Goal: Task Accomplishment & Management: Complete application form

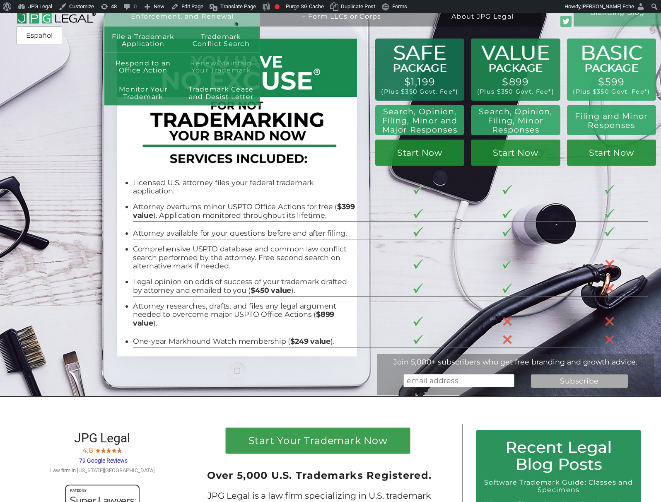
click at [200, 57] on link "Renew/Maintain Your Trademark" at bounding box center [221, 66] width 78 height 26
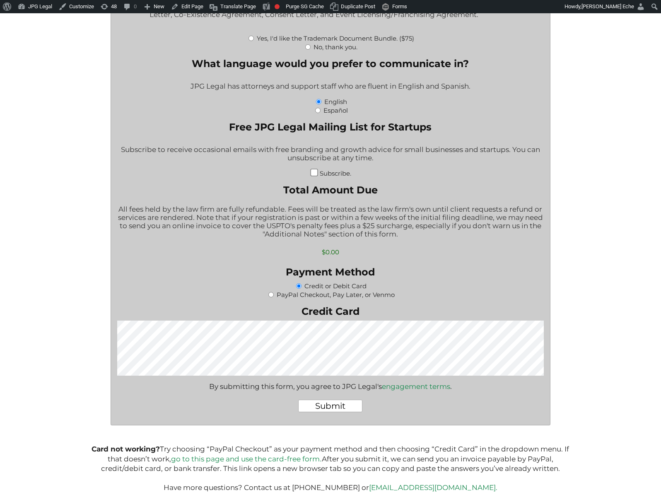
scroll to position [977, 0]
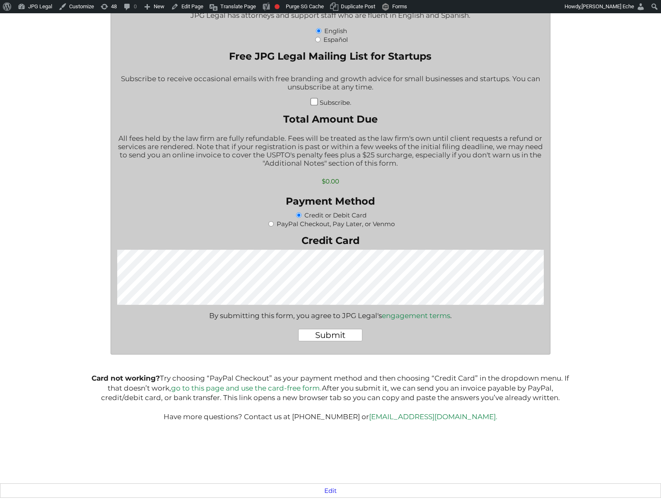
click at [222, 390] on link "go to this page and use the card-free form." at bounding box center [246, 388] width 151 height 8
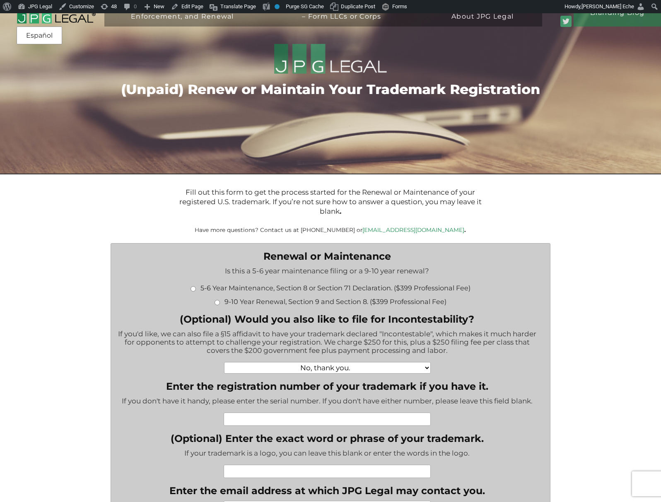
scroll to position [139, 0]
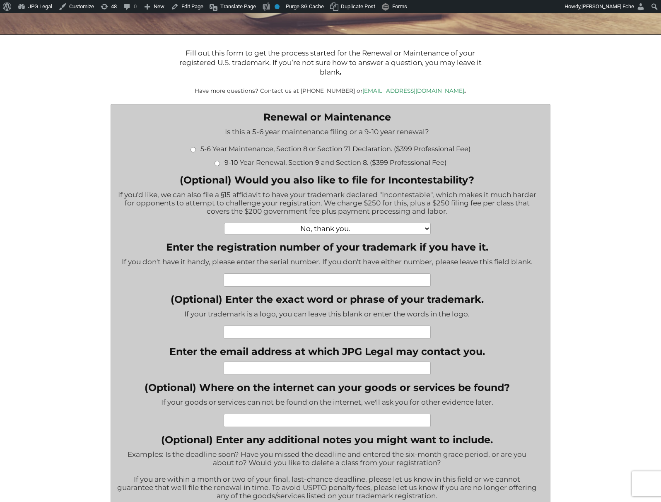
click at [193, 151] on input "5-6 Year Maintenance, Section 8 or Section 71 Declaration. ($399 Professional F…" at bounding box center [192, 149] width 5 height 5
radio input "true"
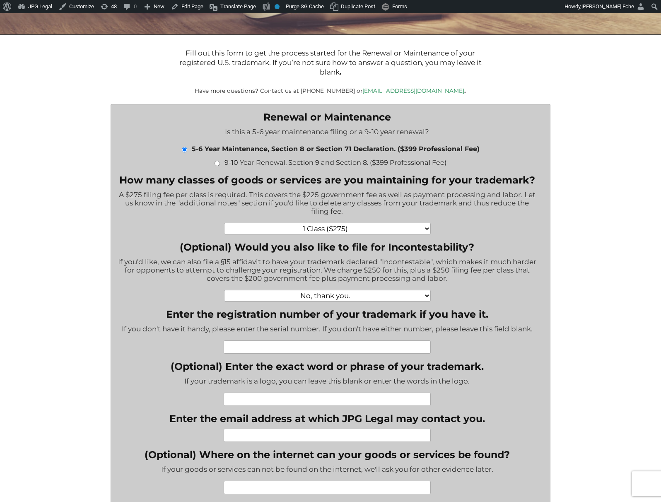
click at [523, 89] on p "Have more questions? Contact us at (917) 268-7054 or info@jpglegal.com ." at bounding box center [330, 90] width 489 height 7
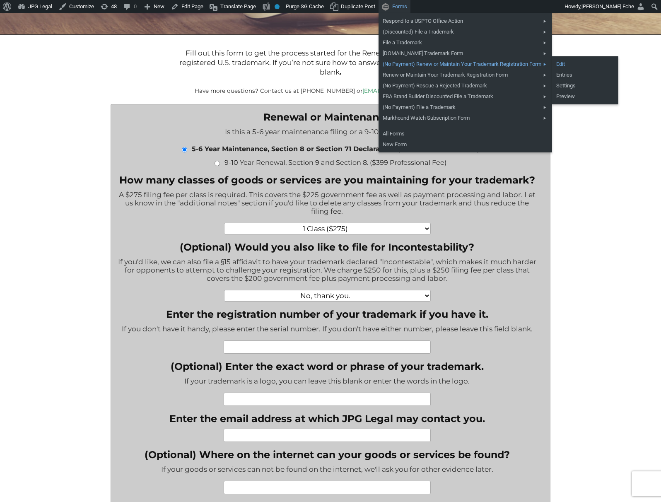
click at [593, 65] on link "Edit" at bounding box center [585, 64] width 66 height 11
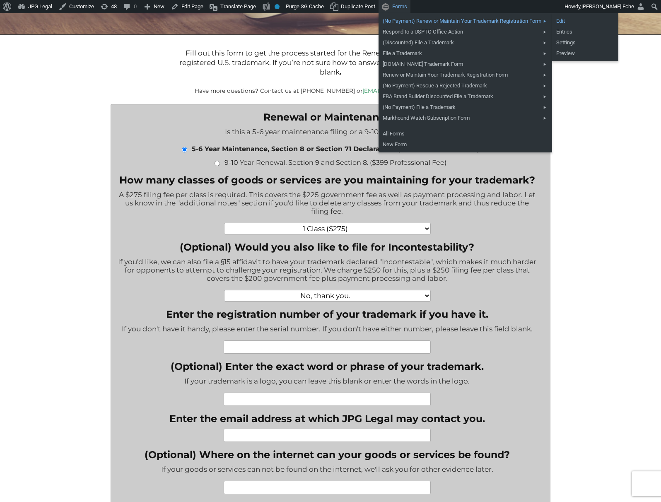
click at [581, 22] on link "Edit" at bounding box center [585, 21] width 66 height 11
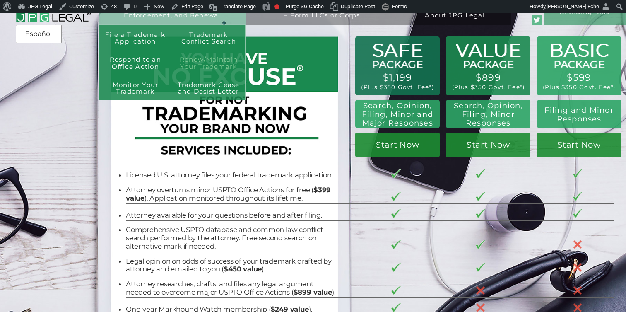
click at [194, 53] on link "Renew/Maintain Your Trademark" at bounding box center [208, 62] width 73 height 25
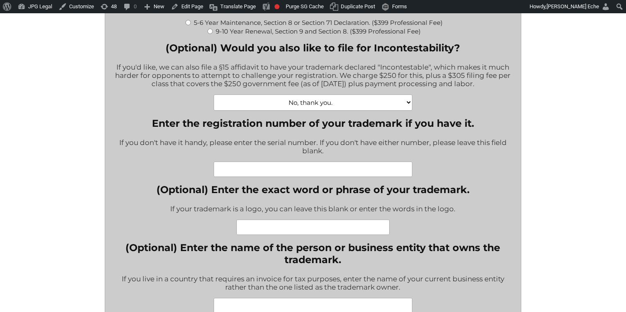
scroll to position [263, 0]
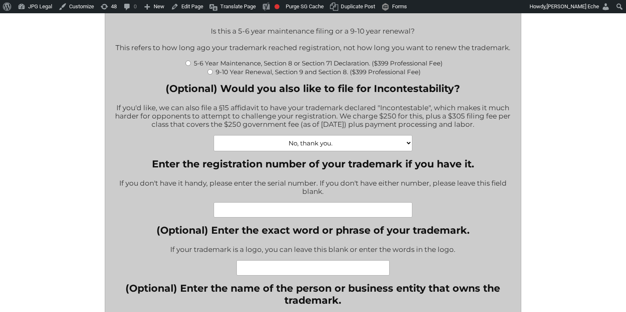
click at [188, 65] on input "5-6 Year Maintenance, Section 8 or Section 71 Declaration. ($399 Professional F…" at bounding box center [187, 62] width 5 height 5
radio input "true"
type input "$774.00"
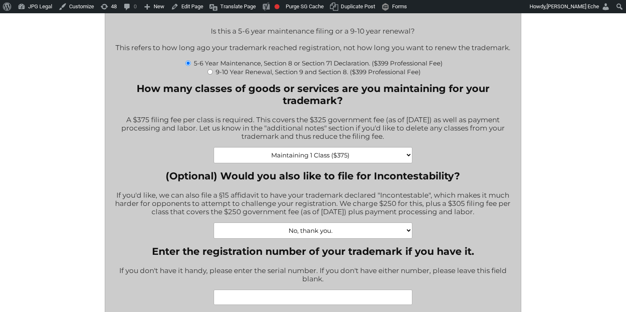
click at [325, 155] on select "Maintaining 1 Class ($375) Maintaining 2 Classes ($750) Maintaining 3 Classes (…" at bounding box center [313, 155] width 198 height 16
click at [302, 157] on select "Maintaining 1 Class ($375) Maintaining 2 Classes ($750) Maintaining 3 Classes (…" at bounding box center [313, 155] width 198 height 16
click at [386, 158] on select "Maintaining 1 Class ($375) Maintaining 2 Classes ($750) Maintaining 3 Classes (…" at bounding box center [313, 155] width 198 height 16
click at [342, 161] on select "Maintaining 1 Class ($375) Maintaining 2 Classes ($750) Maintaining 3 Classes (…" at bounding box center [313, 155] width 198 height 16
click at [352, 159] on select "Maintaining 1 Class ($375) Maintaining 2 Classes ($750) Maintaining 3 Classes (…" at bounding box center [313, 155] width 198 height 16
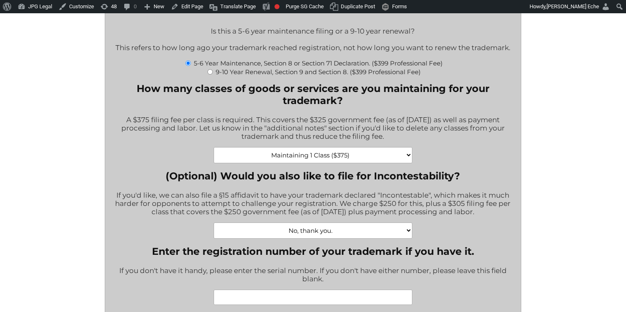
click at [210, 73] on input "9-10 Year Renewal, Section 9 and Section 8. ($399 Professional Fee)" at bounding box center [209, 71] width 5 height 5
radio input "true"
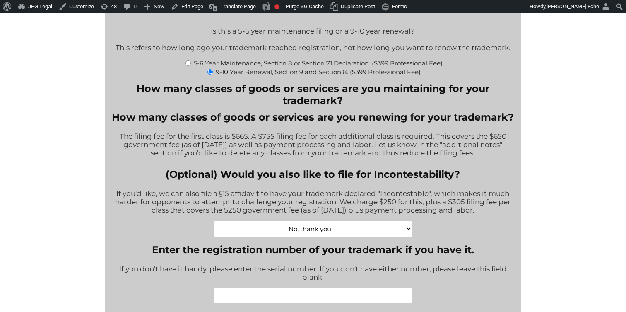
type input "$1,064.00"
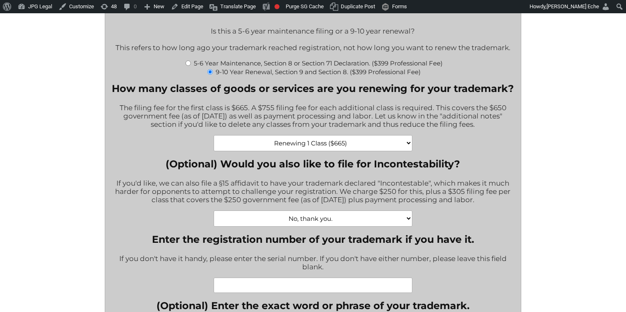
click at [289, 146] on select "Renewing 1 Class ($665) Renewing 2 Classes ($1420) Renewing 3 Classes ($2175) R…" at bounding box center [313, 143] width 198 height 16
click at [274, 147] on select "Renewing 1 Class ($665) Renewing 2 Classes ($1420) Renewing 3 Classes ($2175) R…" at bounding box center [313, 143] width 198 height 16
click at [284, 148] on select "Renewing 1 Class ($665) Renewing 2 Classes ($1420) Renewing 3 Classes ($2175) R…" at bounding box center [313, 143] width 198 height 16
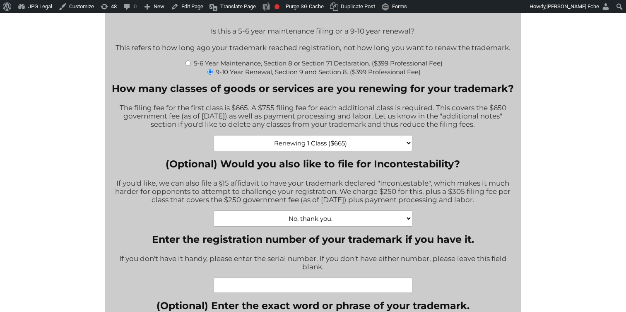
click at [347, 151] on select "Renewing 1 Class ($665) Renewing 2 Classes ($1420) Renewing 3 Classes ($2175) R…" at bounding box center [313, 143] width 198 height 16
click at [311, 145] on select "Renewing 1 Class ($665) Renewing 2 Classes ($1420) Renewing 3 Classes ($2175) R…" at bounding box center [313, 143] width 198 height 16
click at [323, 145] on select "Renewing 1 Class ($665) Renewing 2 Classes ($1420) Renewing 3 Classes ($2175) R…" at bounding box center [313, 143] width 198 height 16
click at [253, 148] on select "Renewing 1 Class ($665) Renewing 2 Classes ($1420) Renewing 3 Classes ($2175) R…" at bounding box center [313, 143] width 198 height 16
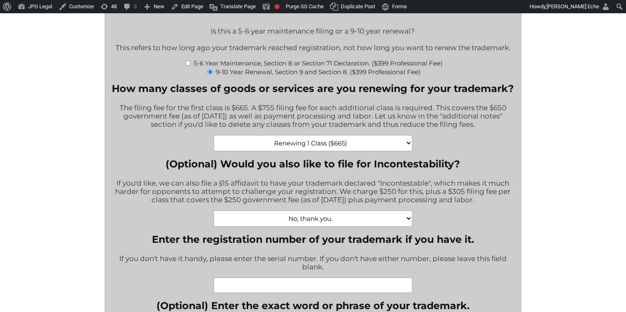
click at [329, 148] on select "Renewing 1 Class ($665) Renewing 2 Classes ($1420) Renewing 3 Classes ($2175) R…" at bounding box center [313, 143] width 198 height 16
click at [288, 149] on select "Renewing 1 Class ($665) Renewing 2 Classes ($1420) Renewing 3 Classes ($2175) R…" at bounding box center [313, 143] width 198 height 16
